Goal: Task Accomplishment & Management: Use online tool/utility

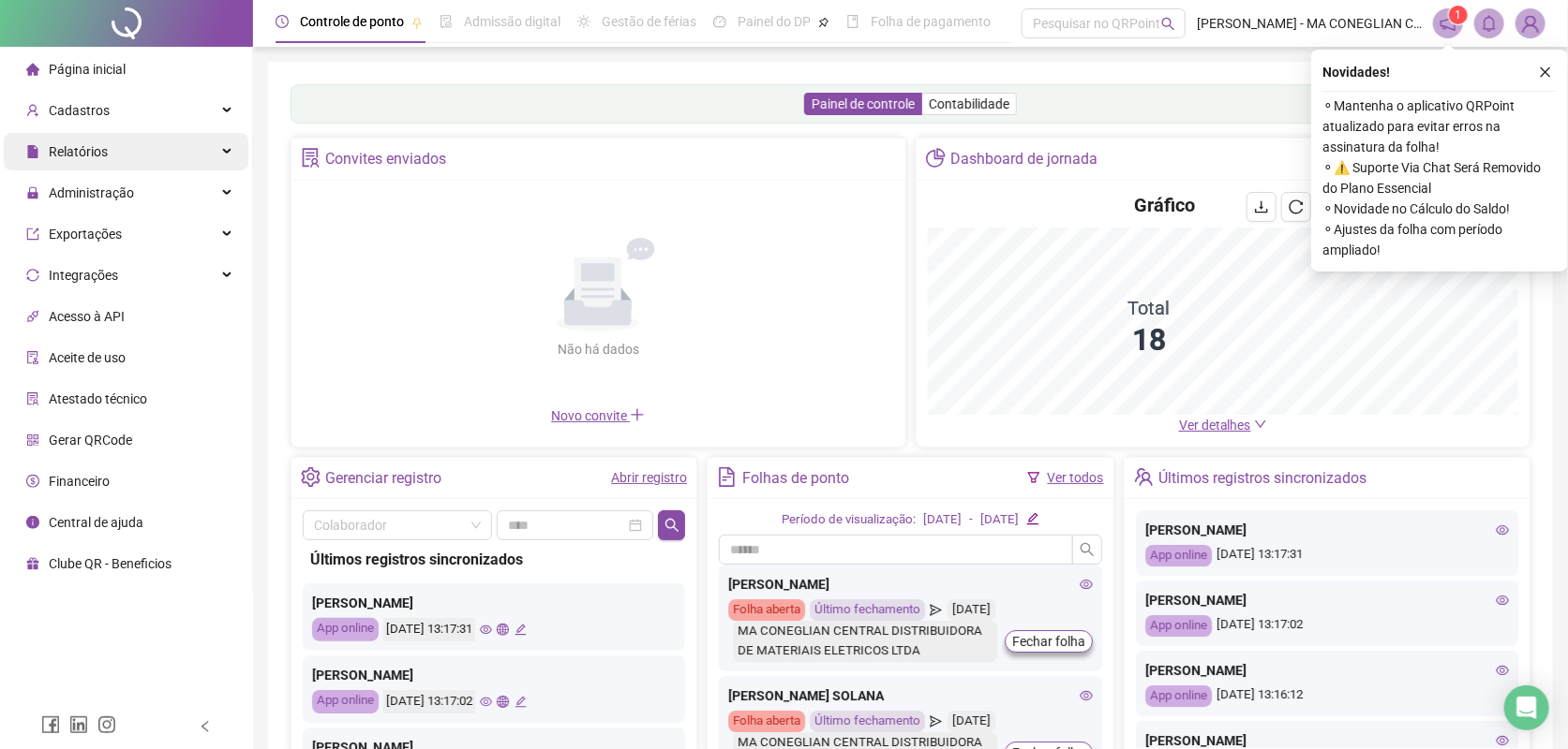
drag, startPoint x: 114, startPoint y: 184, endPoint x: 123, endPoint y: 170, distance: 16.6
click at [117, 182] on span "Administração" at bounding box center [80, 193] width 108 height 38
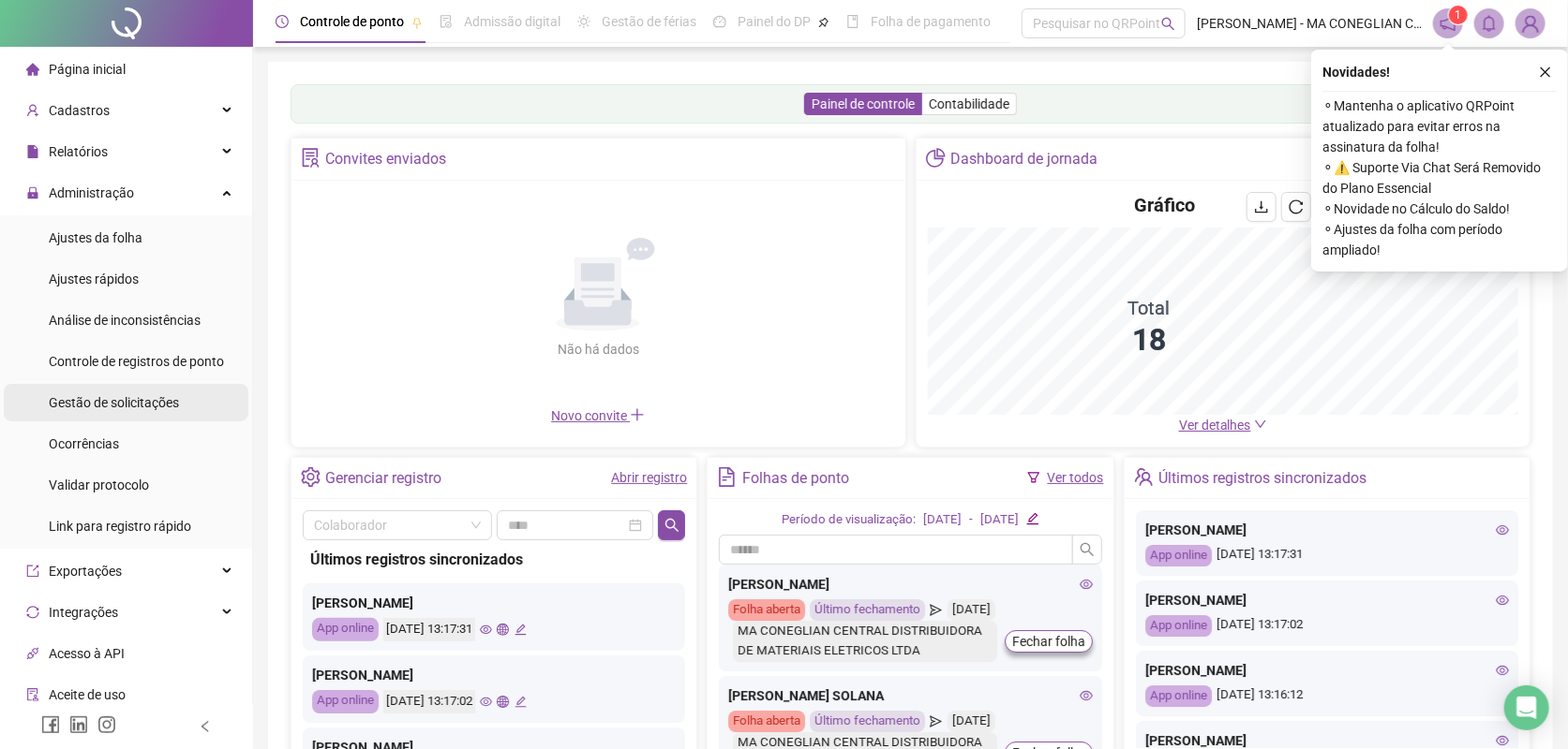
click at [160, 408] on span "Gestão de solicitações" at bounding box center [114, 402] width 131 height 15
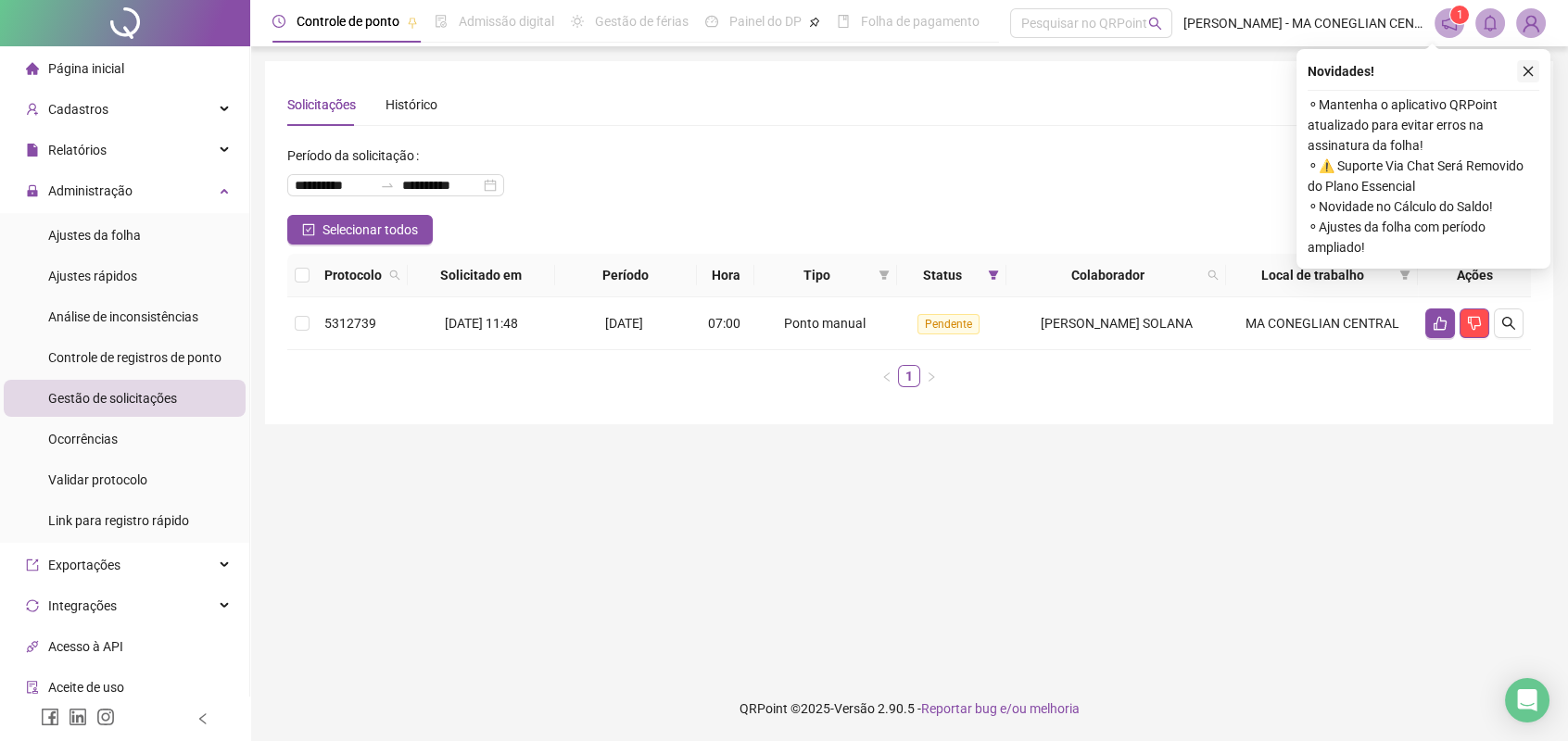
click at [1531, 74] on icon "close" at bounding box center [1528, 71] width 10 height 10
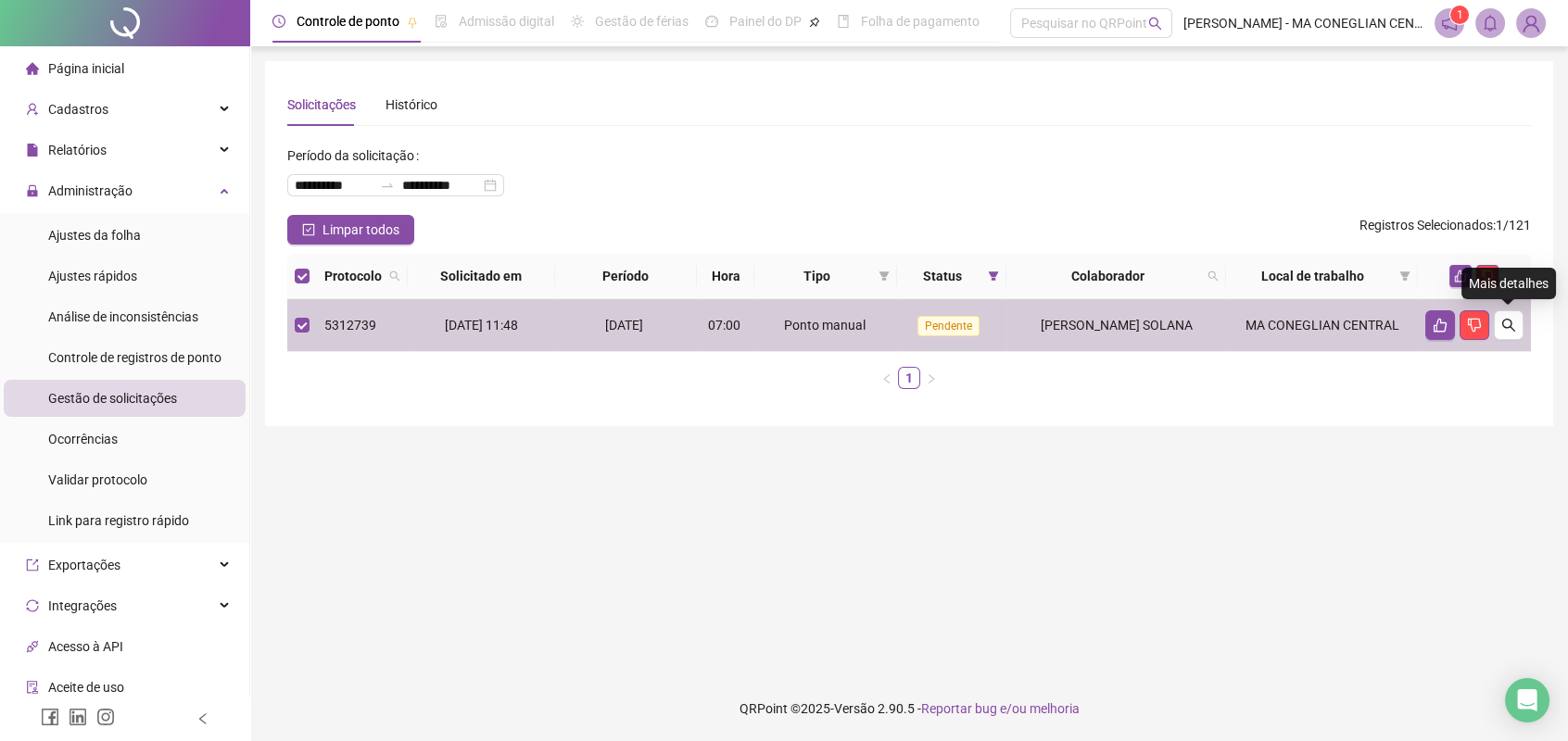
click at [1461, 276] on div "Mais detalhes" at bounding box center [1508, 283] width 95 height 31
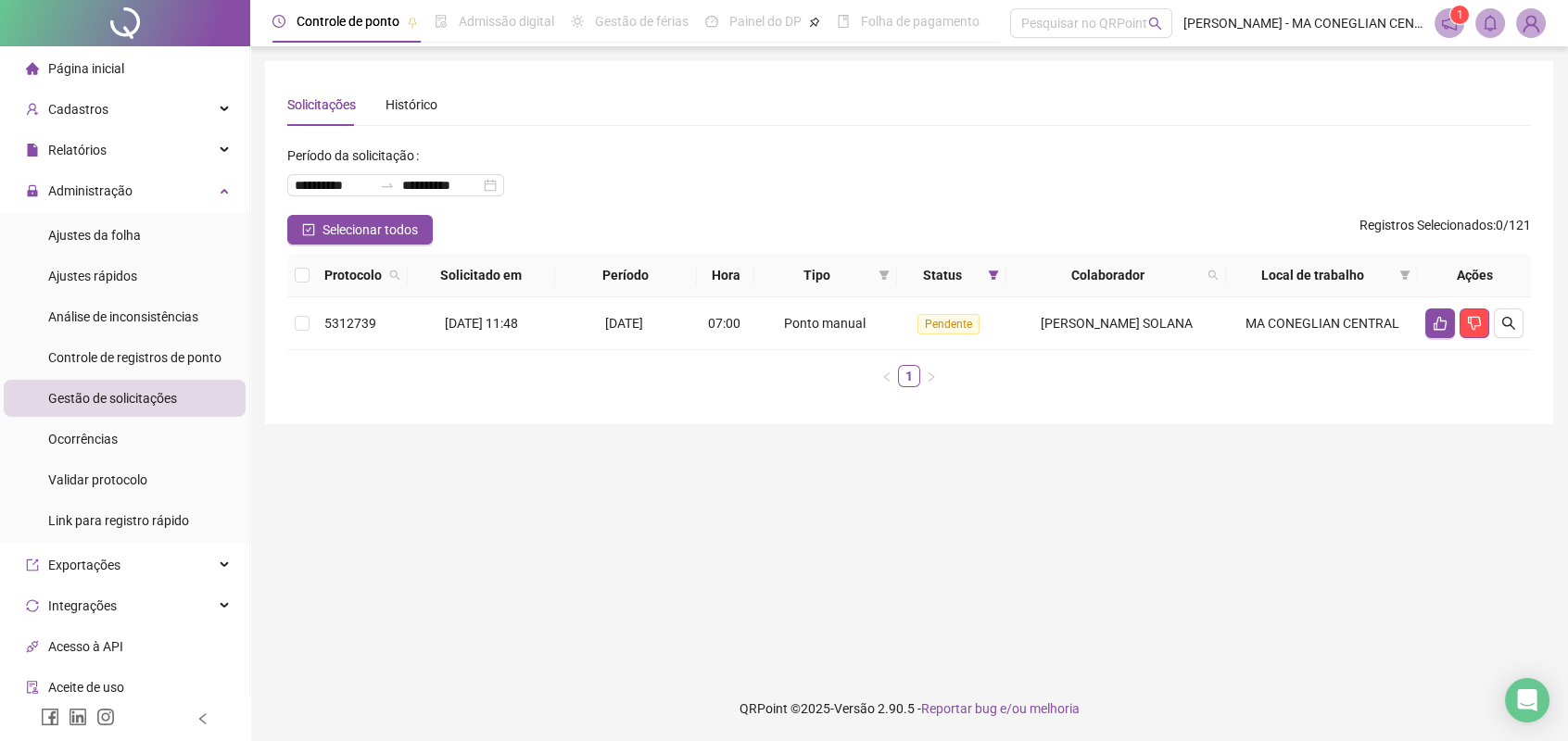
drag, startPoint x: 1423, startPoint y: 642, endPoint x: 1418, endPoint y: 615, distance: 27.5
click at [1422, 639] on main "**********" at bounding box center [909, 362] width 1288 height 600
click at [292, 274] on th at bounding box center [302, 276] width 29 height 44
click at [292, 280] on th at bounding box center [302, 276] width 29 height 44
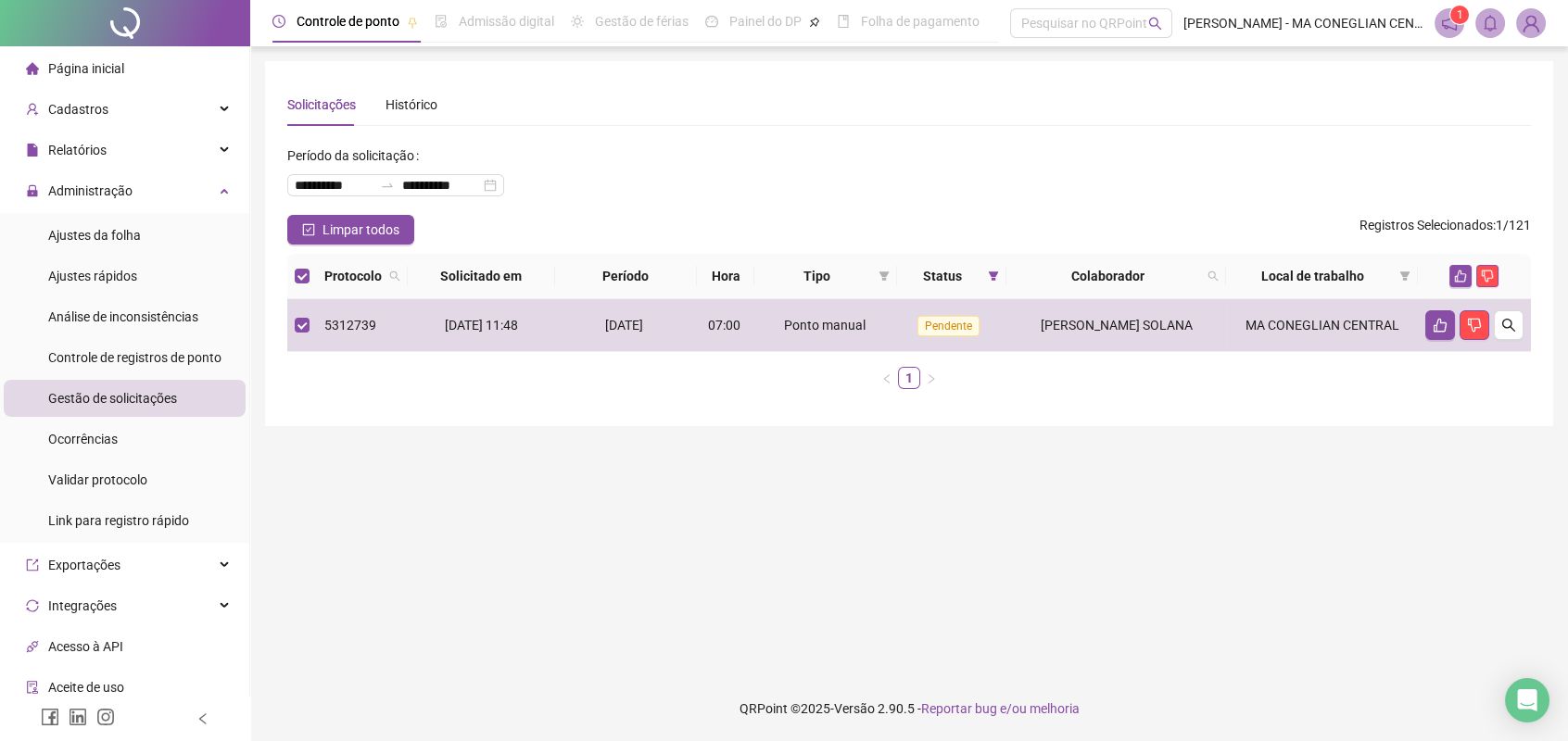
click at [1444, 273] on div at bounding box center [1474, 276] width 98 height 22
click at [1452, 279] on button "button" at bounding box center [1460, 276] width 22 height 22
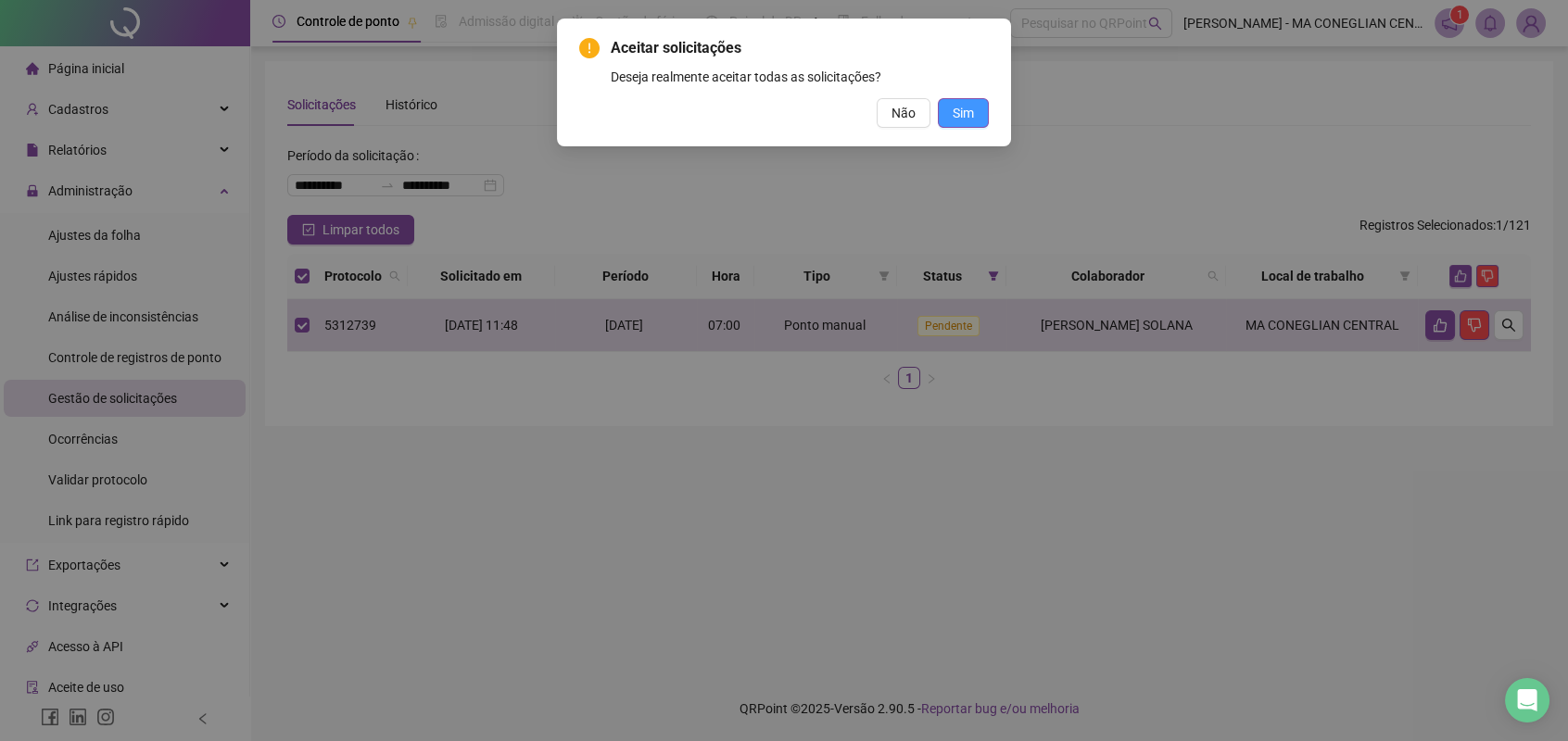
click at [963, 112] on span "Sim" at bounding box center [964, 112] width 22 height 21
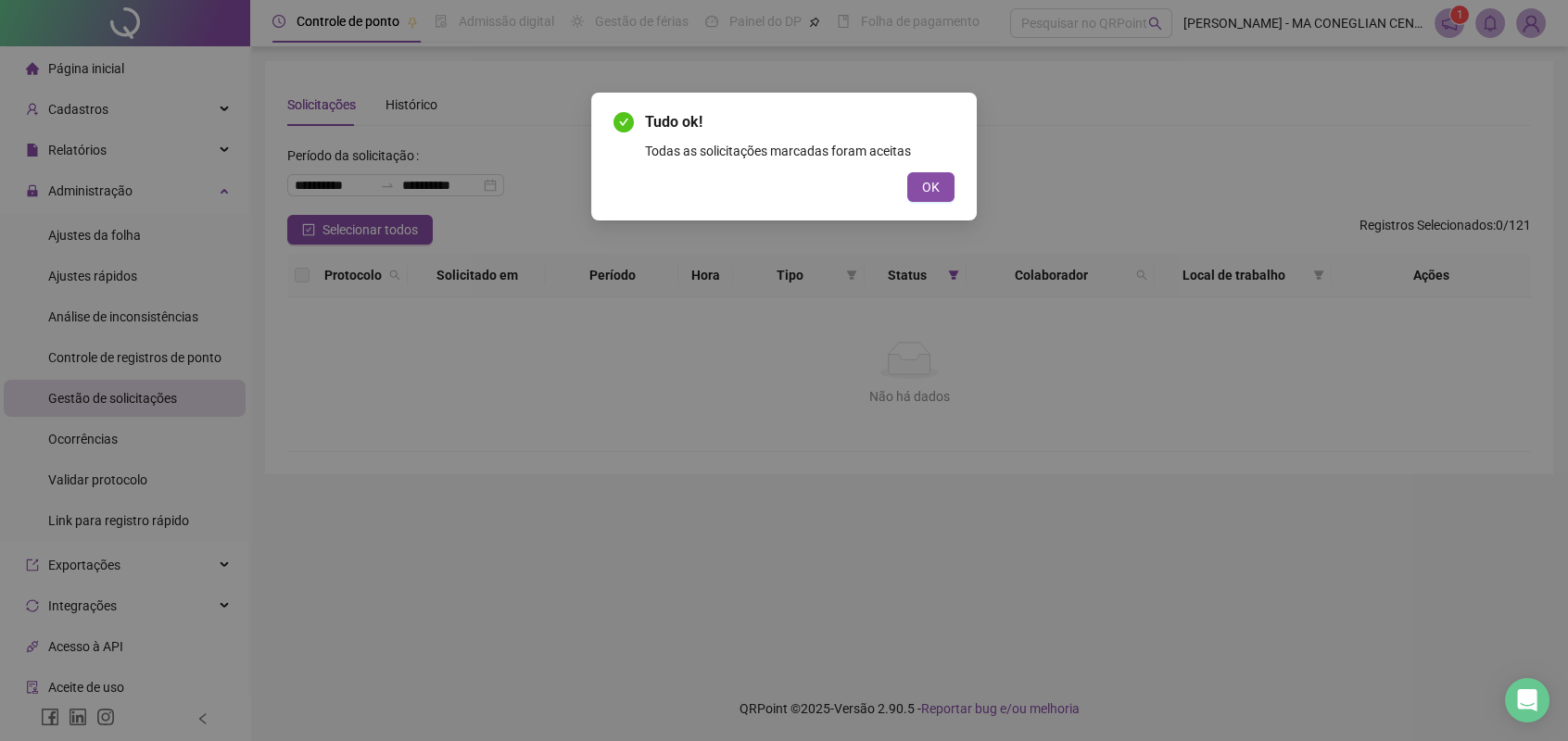
click at [110, 18] on div "Tudo ok! Todas as solicitações marcadas foram aceitas OK" at bounding box center [784, 370] width 1568 height 741
click at [119, 18] on div "Tudo ok! Todas as solicitações marcadas foram aceitas OK" at bounding box center [784, 370] width 1568 height 741
click at [934, 191] on span "OK" at bounding box center [931, 187] width 18 height 21
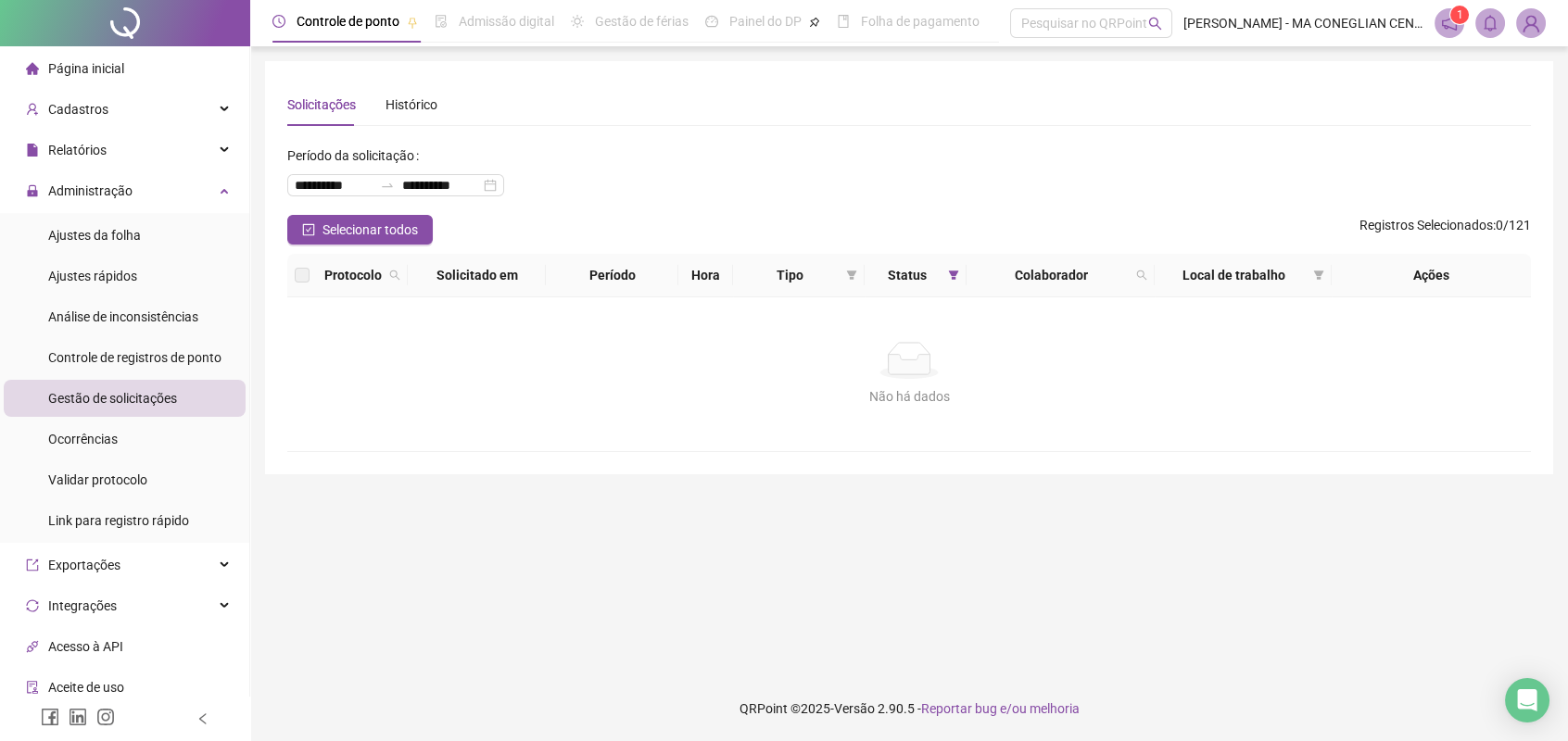
click at [184, 18] on div at bounding box center [125, 22] width 250 height 46
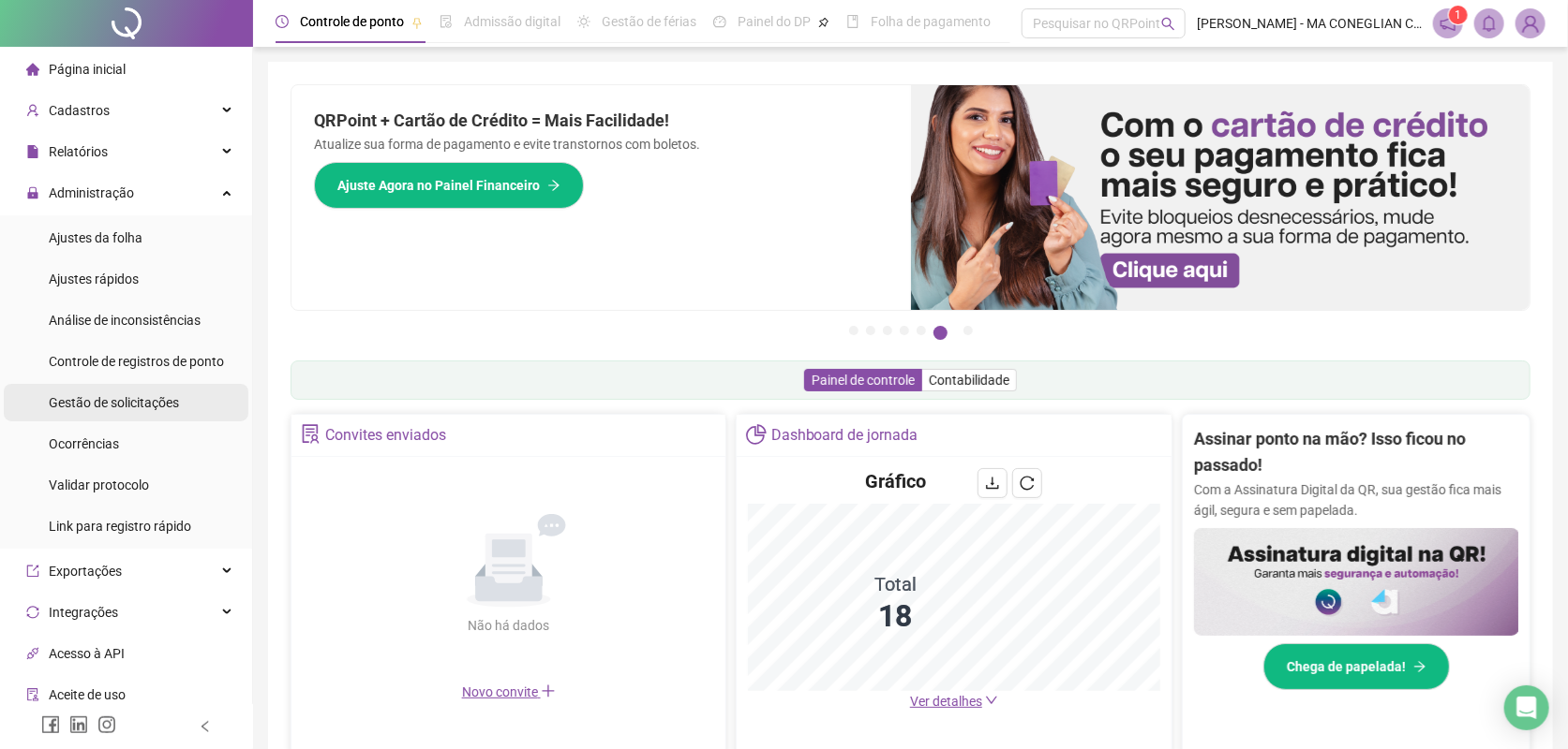
click at [167, 403] on span "Gestão de solicitações" at bounding box center [114, 402] width 131 height 15
